Goal: Task Accomplishment & Management: Manage account settings

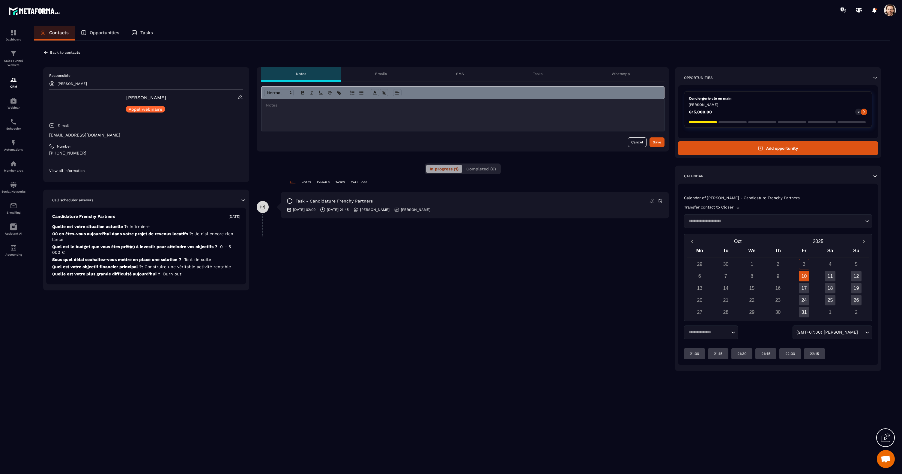
click at [617, 75] on p "WhatsApp" at bounding box center [621, 73] width 18 height 5
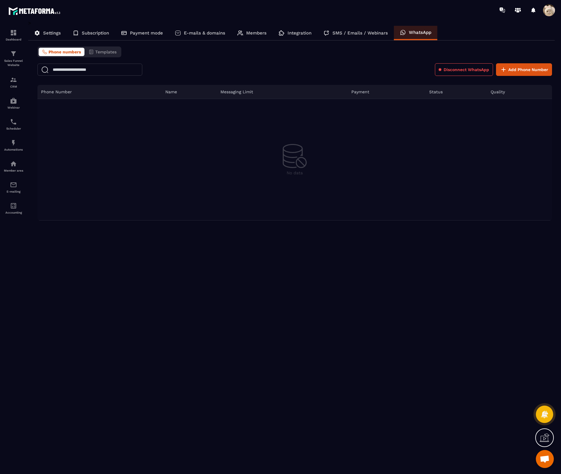
click at [213, 64] on div "Disconnect WhatsApp Add Phone Number" at bounding box center [294, 69] width 515 height 13
